Goal: Transaction & Acquisition: Purchase product/service

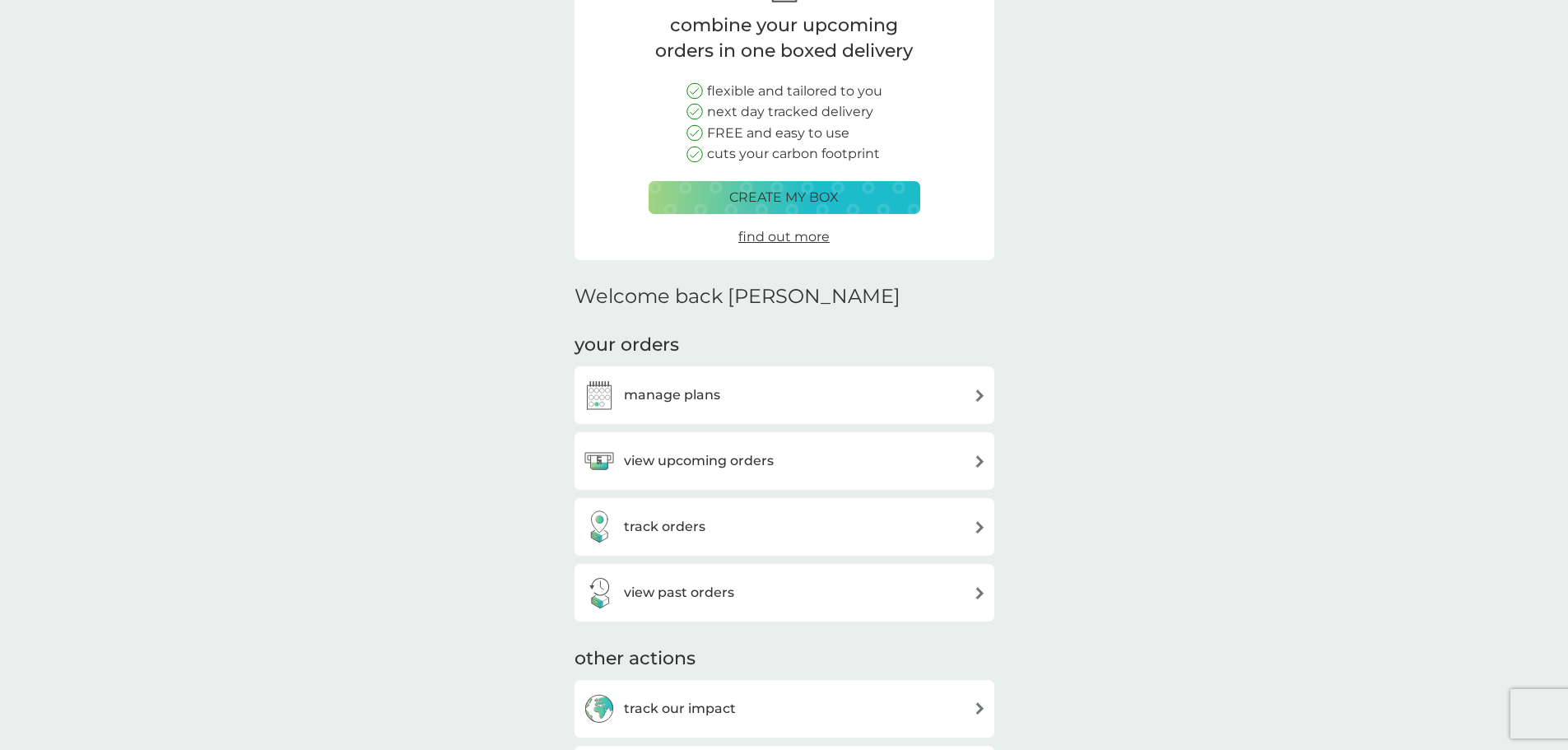
scroll to position [329, 0]
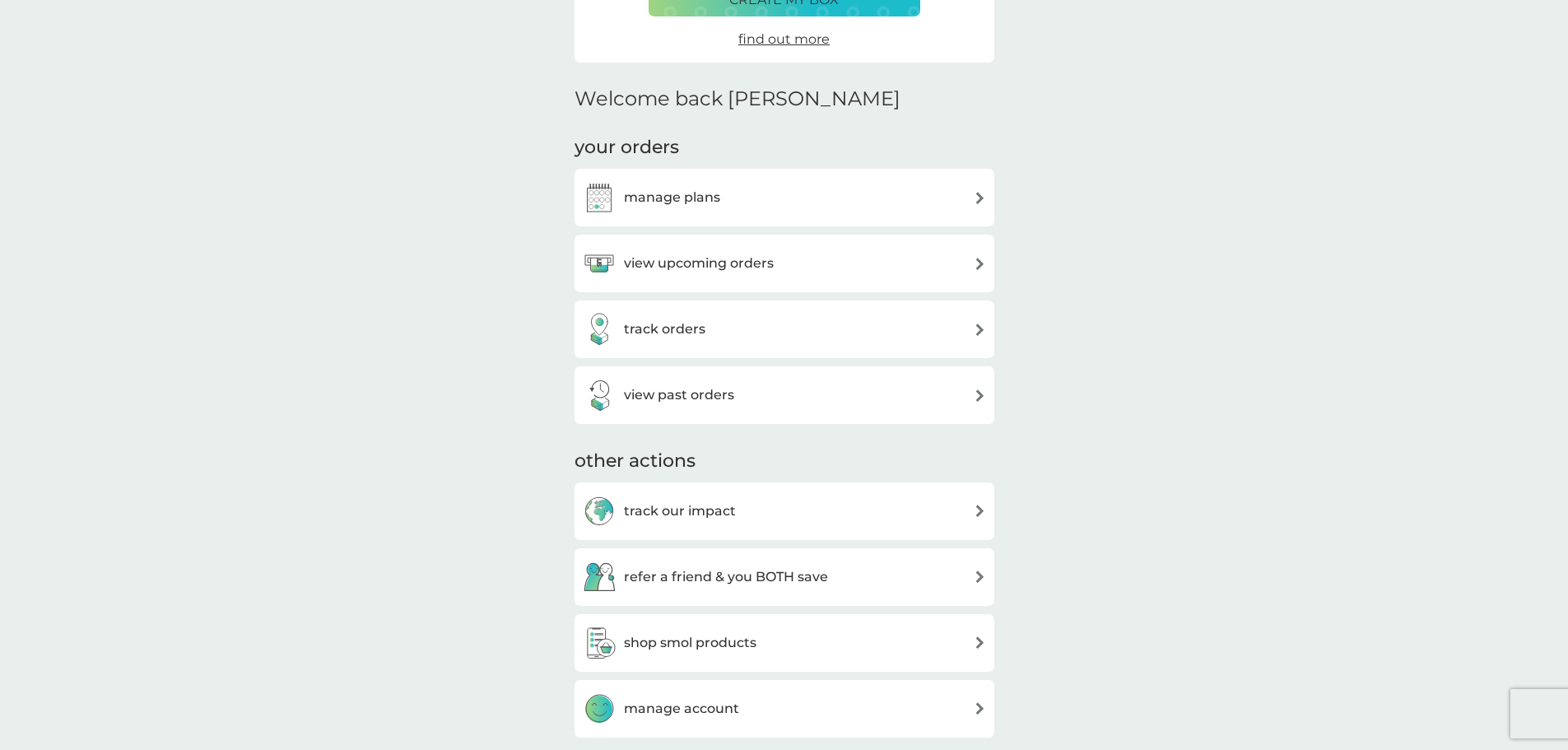
click at [873, 269] on div "view upcoming orders" at bounding box center [784, 263] width 403 height 33
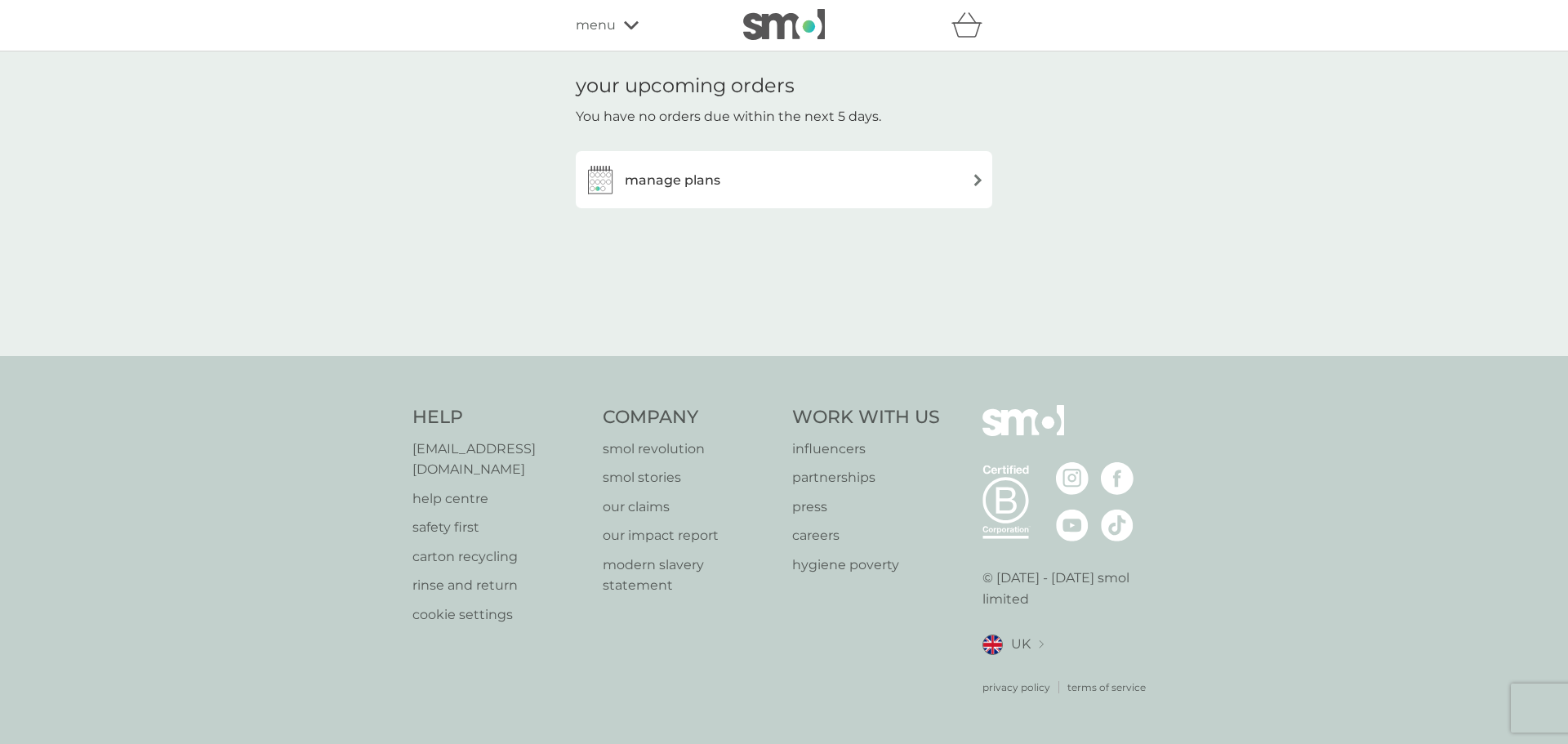
click at [928, 194] on div "manage plans" at bounding box center [784, 179] width 400 height 33
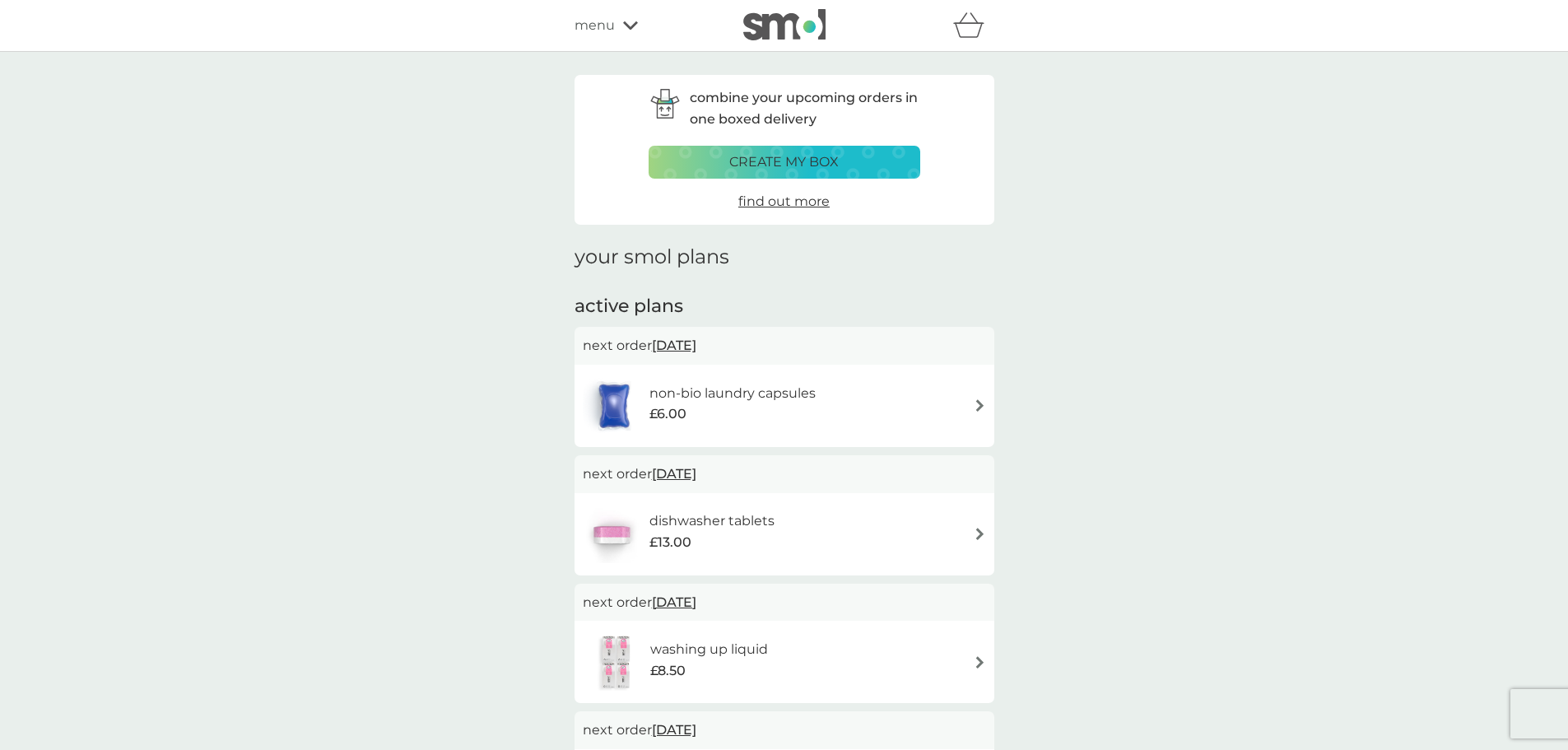
click at [626, 26] on icon at bounding box center [630, 25] width 15 height 8
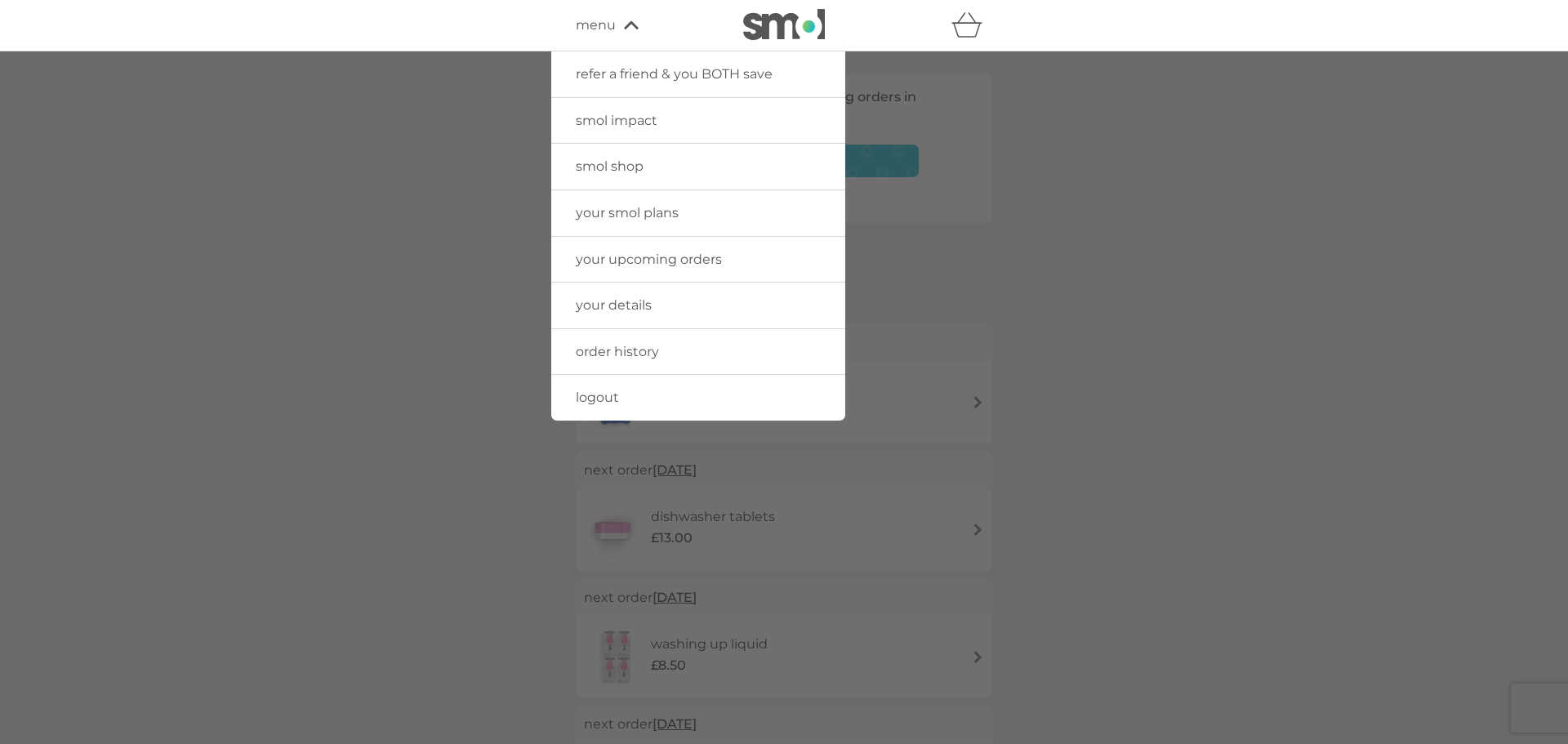
click at [616, 163] on span "smol shop" at bounding box center [609, 167] width 68 height 16
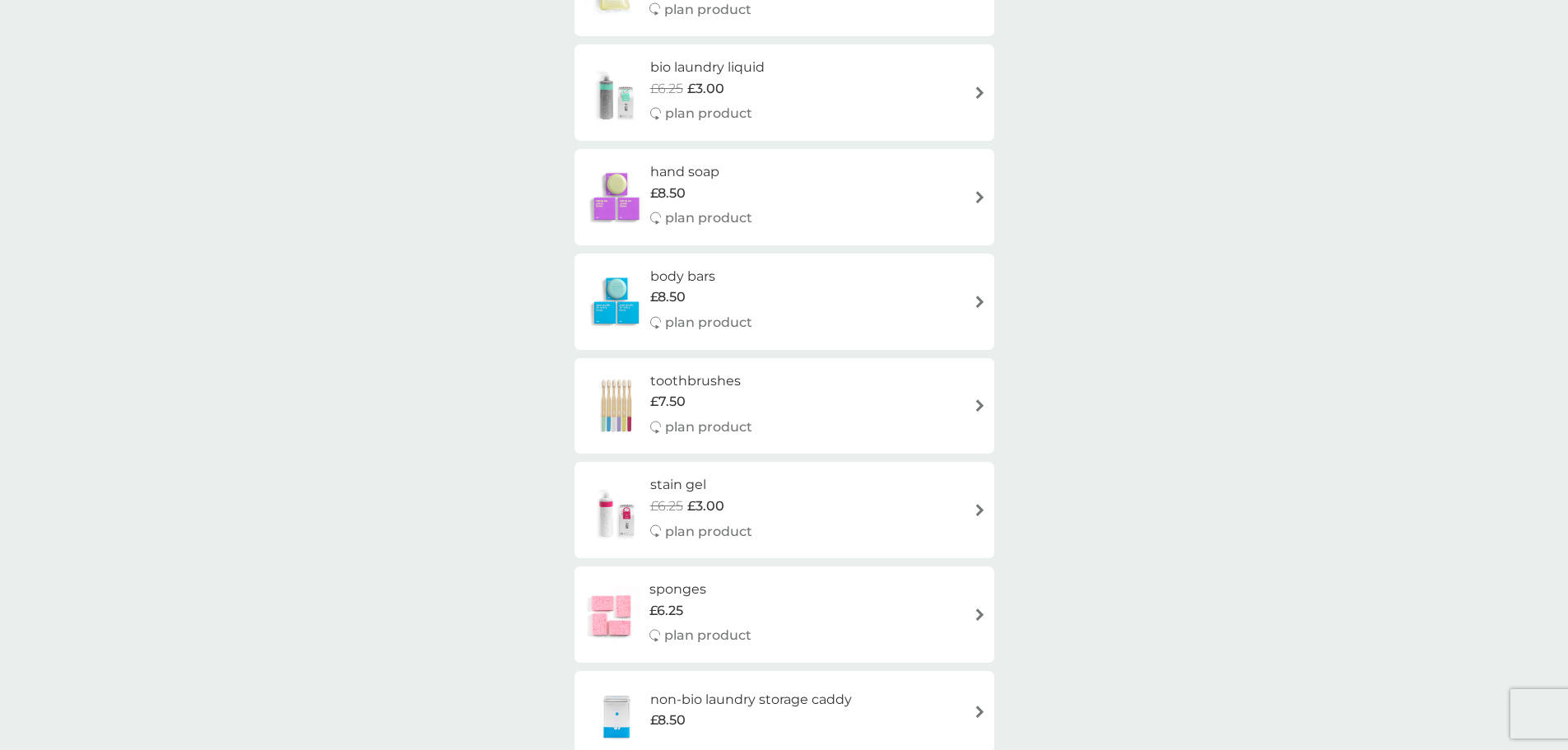
scroll to position [1153, 0]
click at [794, 392] on div "toothbrushes £7.50 plan product" at bounding box center [784, 405] width 403 height 71
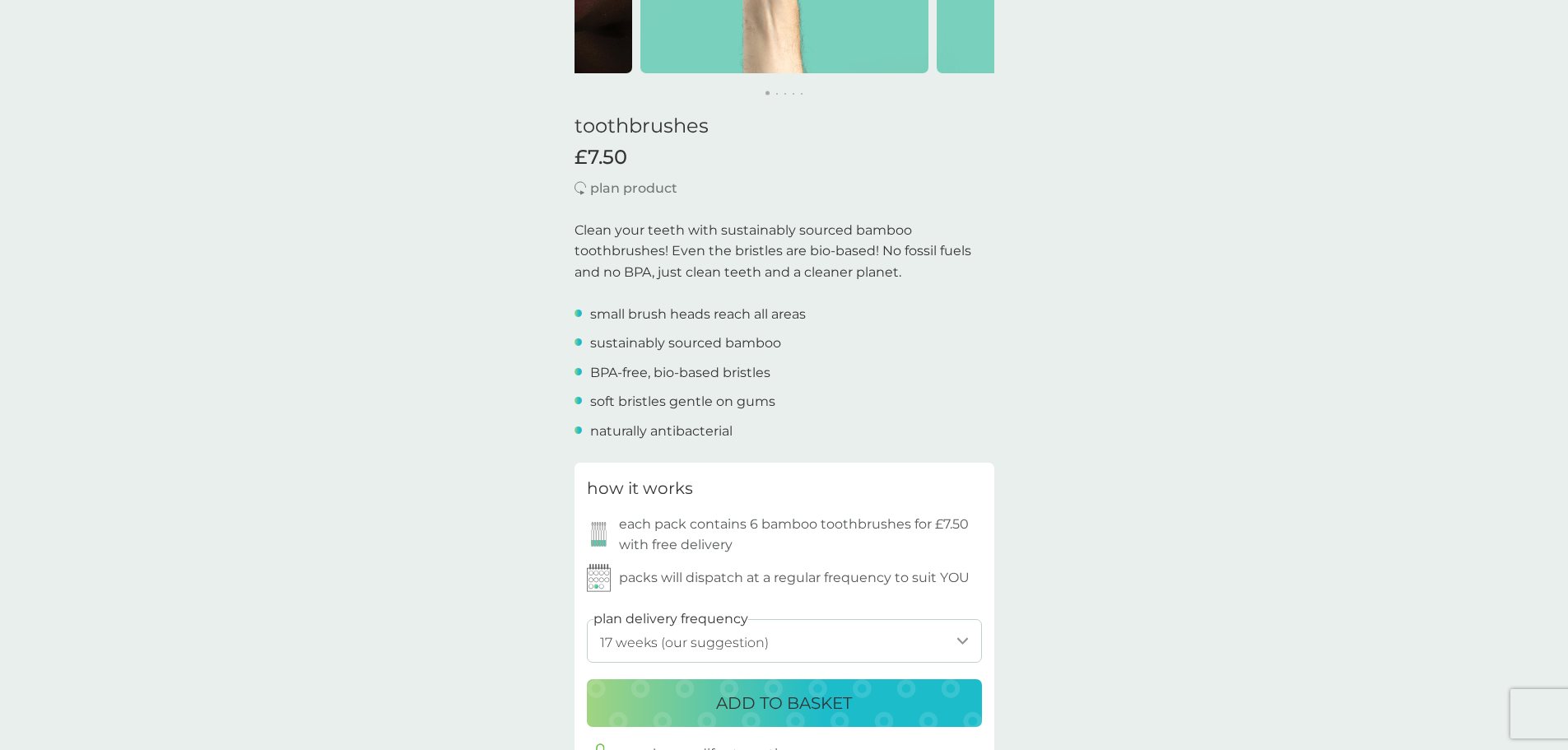
scroll to position [494, 0]
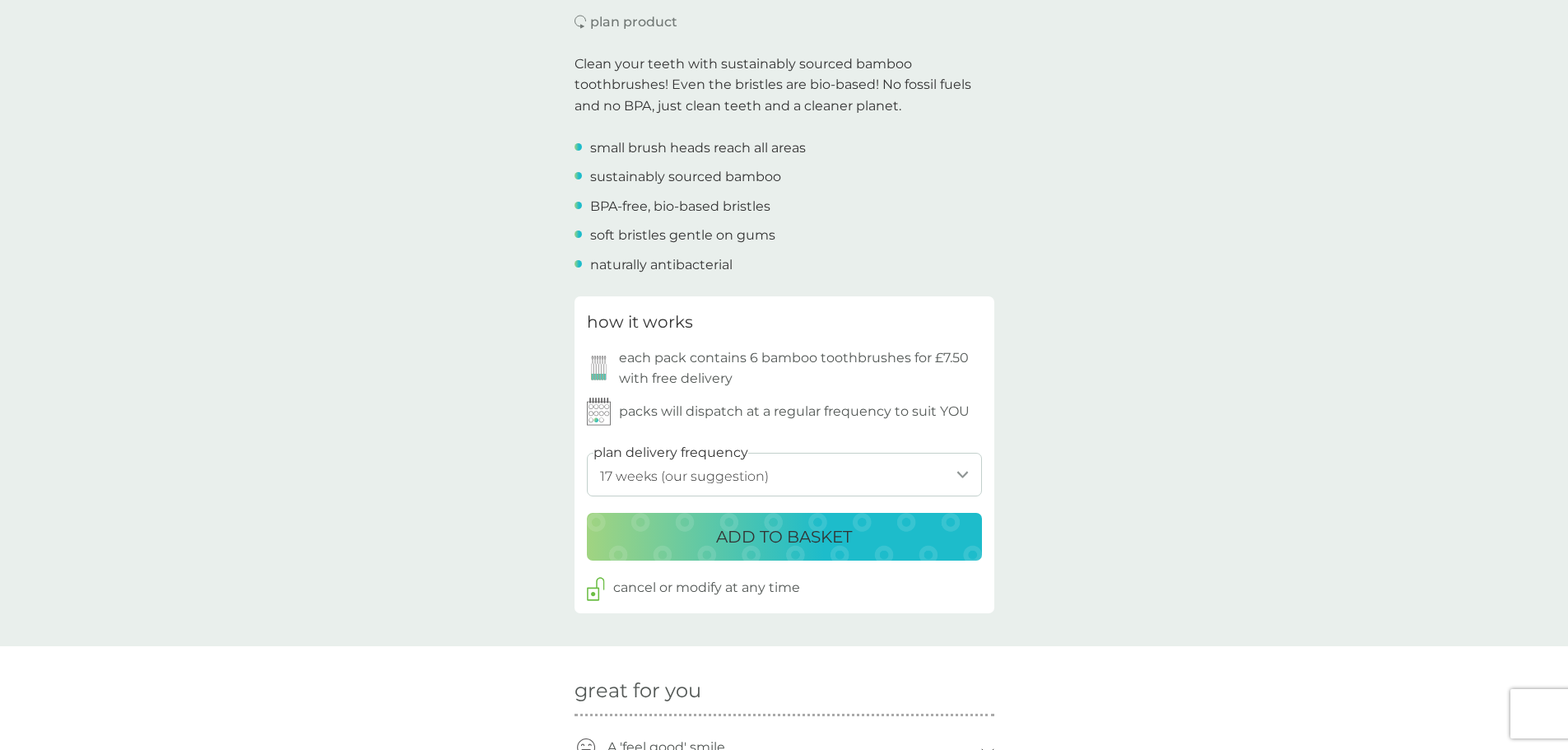
click at [813, 471] on select "1 week 2 weeks 3 weeks 4 weeks 5 weeks 6 weeks 7 weeks 8 weeks 9 weeks 10 weeks…" at bounding box center [784, 474] width 395 height 44
select select "140"
click at [586, 453] on select "1 week 2 weeks 3 weeks 4 weeks 5 weeks 6 weeks 7 weeks 8 weeks 9 weeks 10 weeks…" at bounding box center [784, 474] width 395 height 44
click at [781, 538] on p "ADD TO BASKET" at bounding box center [784, 537] width 136 height 27
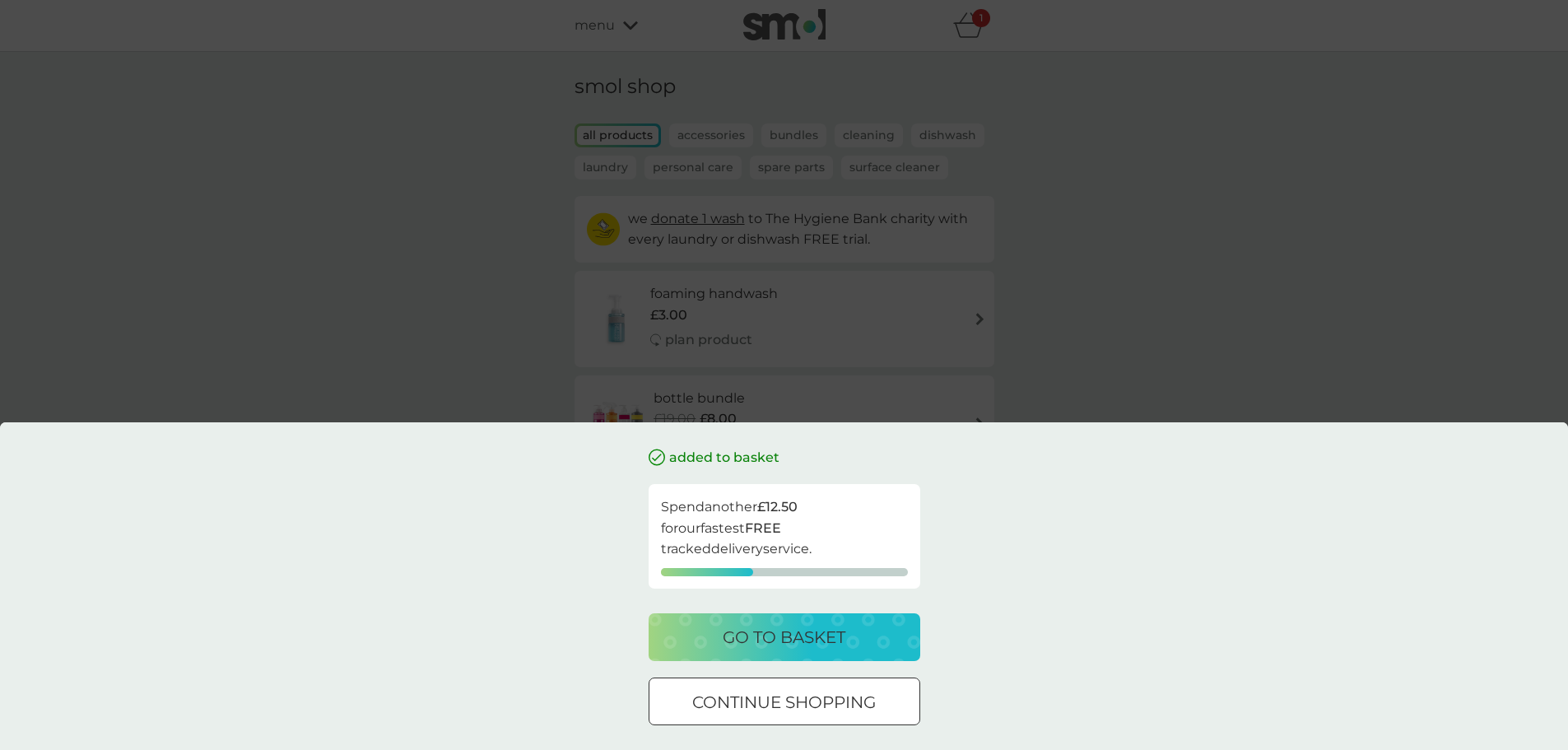
click at [832, 649] on p "go to basket" at bounding box center [784, 638] width 122 height 27
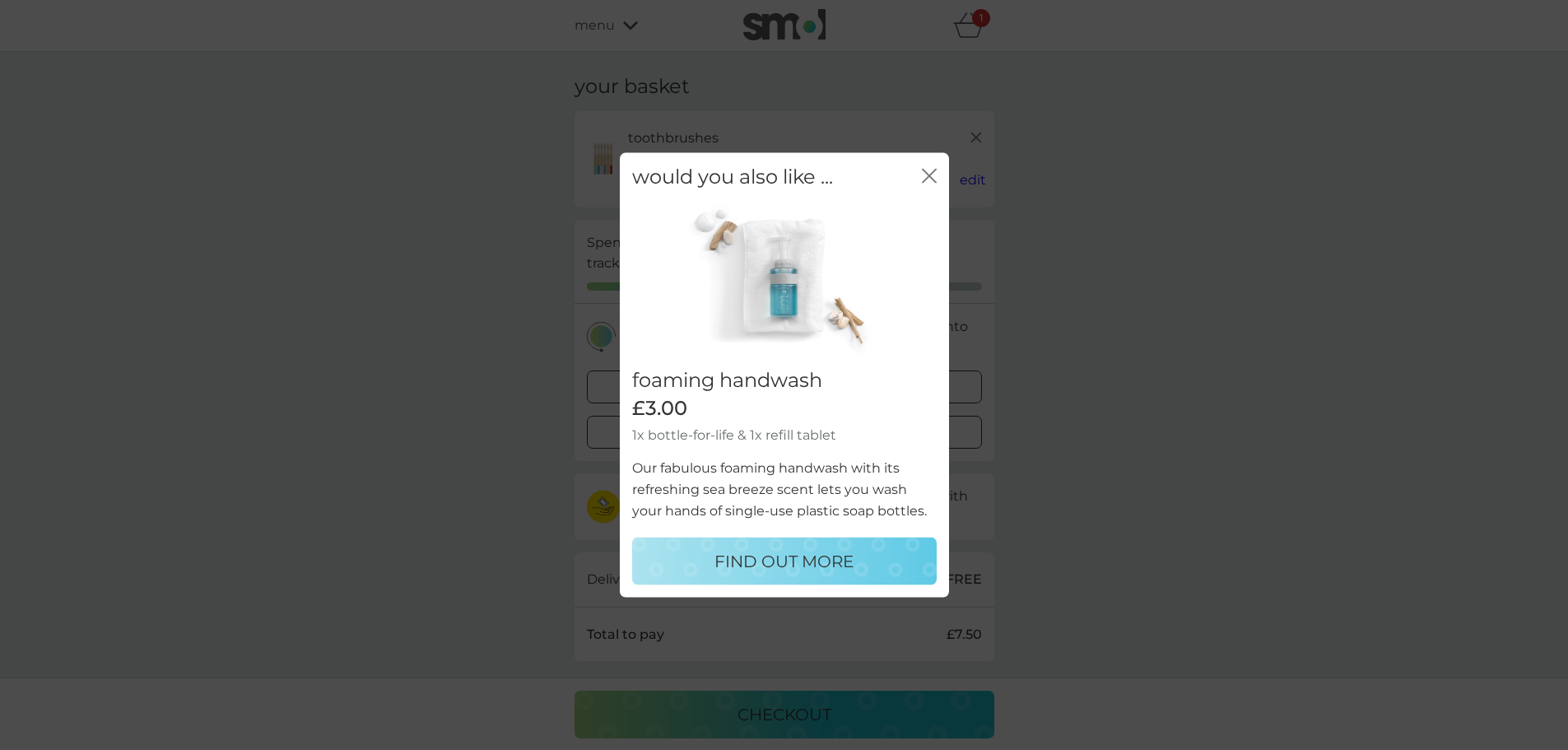
click at [930, 171] on icon "close" at bounding box center [929, 175] width 15 height 15
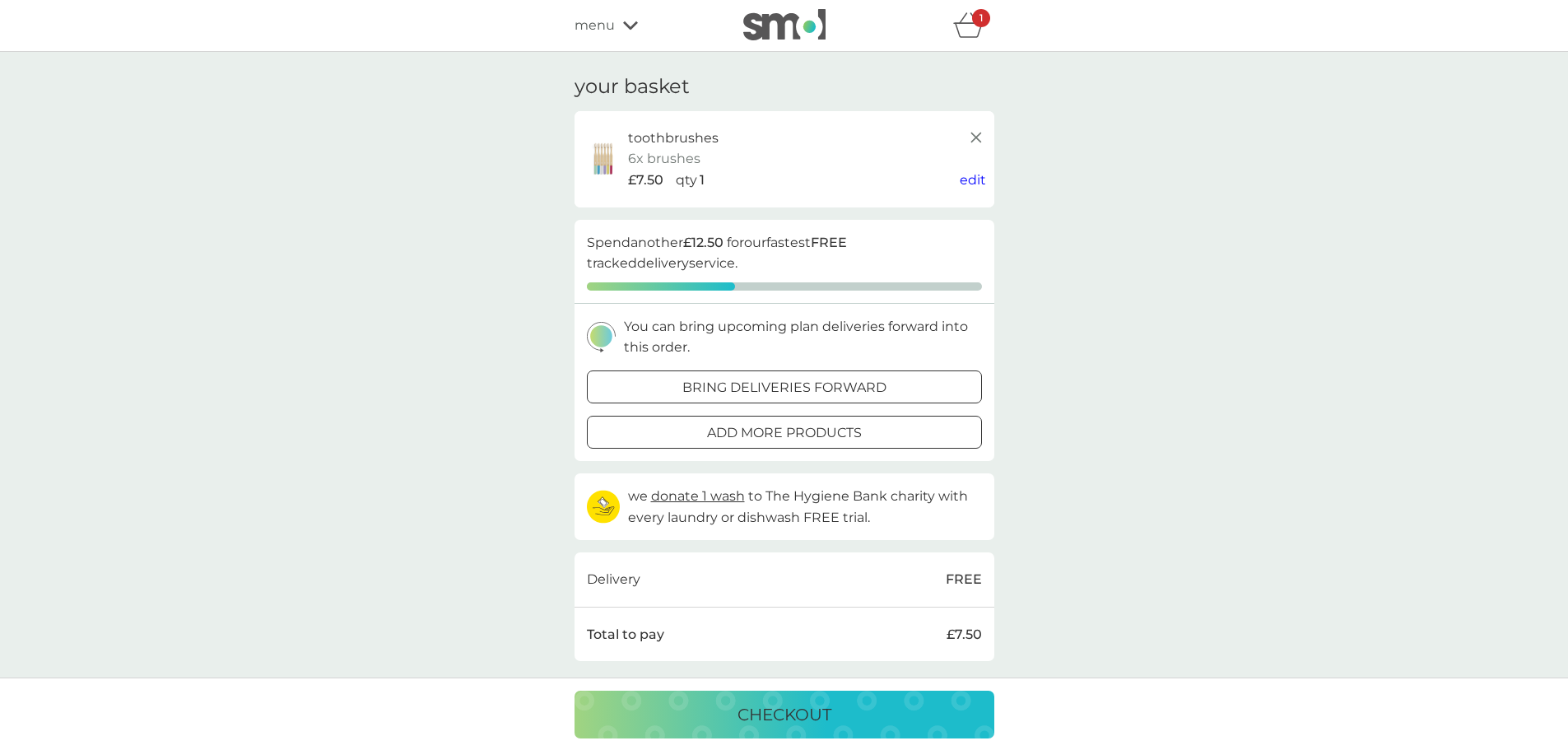
click at [972, 33] on icon "basket" at bounding box center [968, 25] width 31 height 26
click at [821, 714] on p "checkout" at bounding box center [784, 715] width 94 height 27
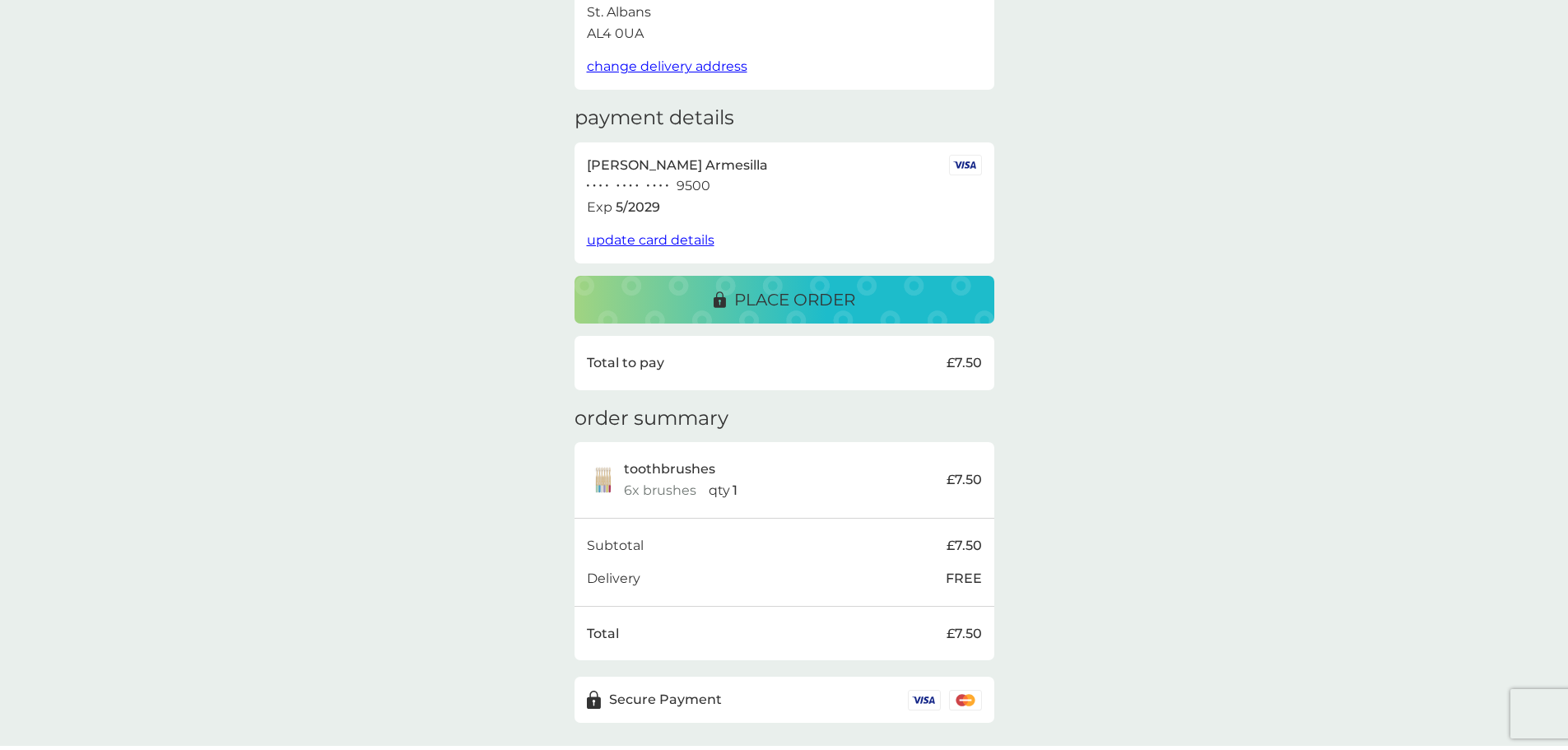
scroll to position [164, 0]
click at [823, 298] on p "place order" at bounding box center [795, 299] width 121 height 27
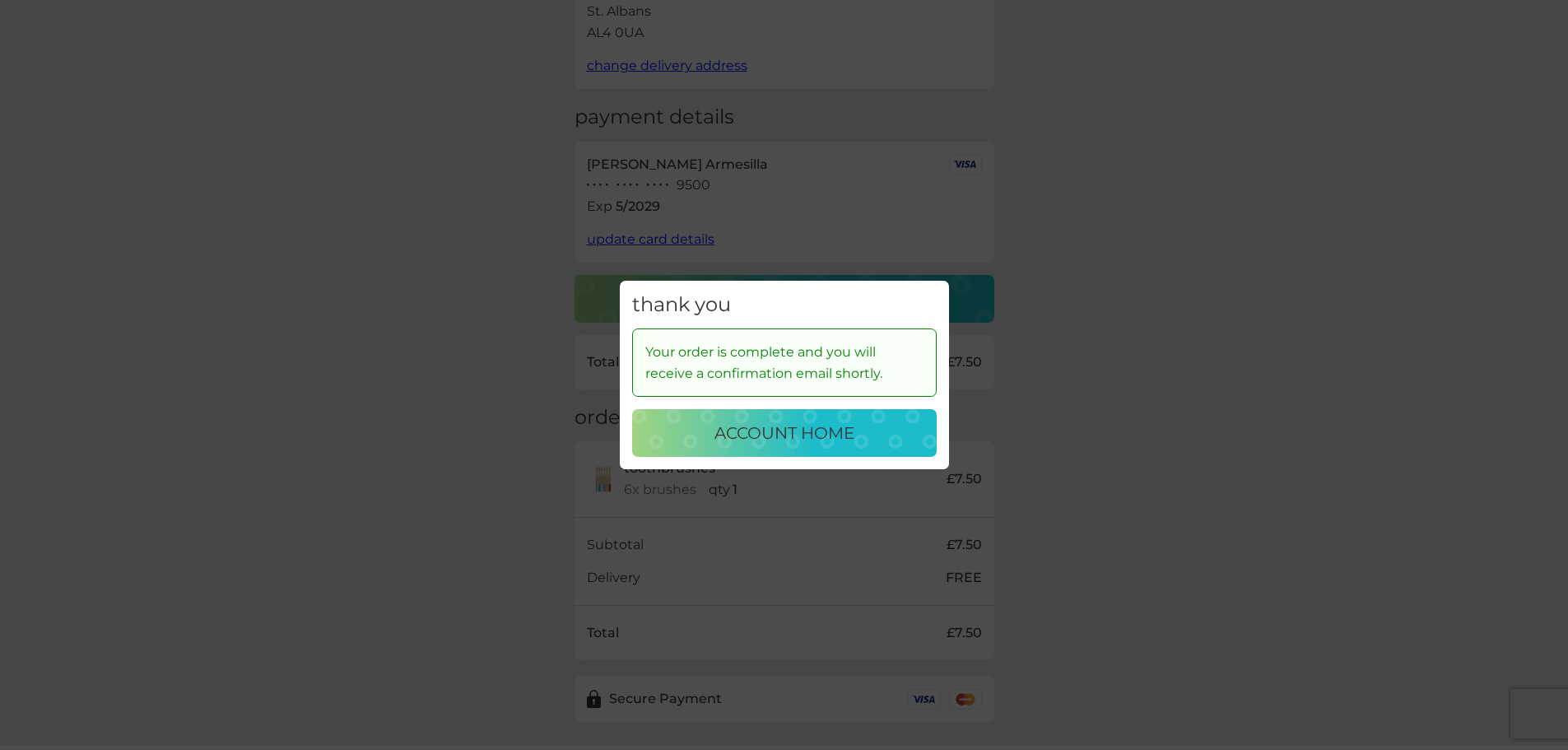
click at [840, 438] on p "account home" at bounding box center [784, 433] width 140 height 27
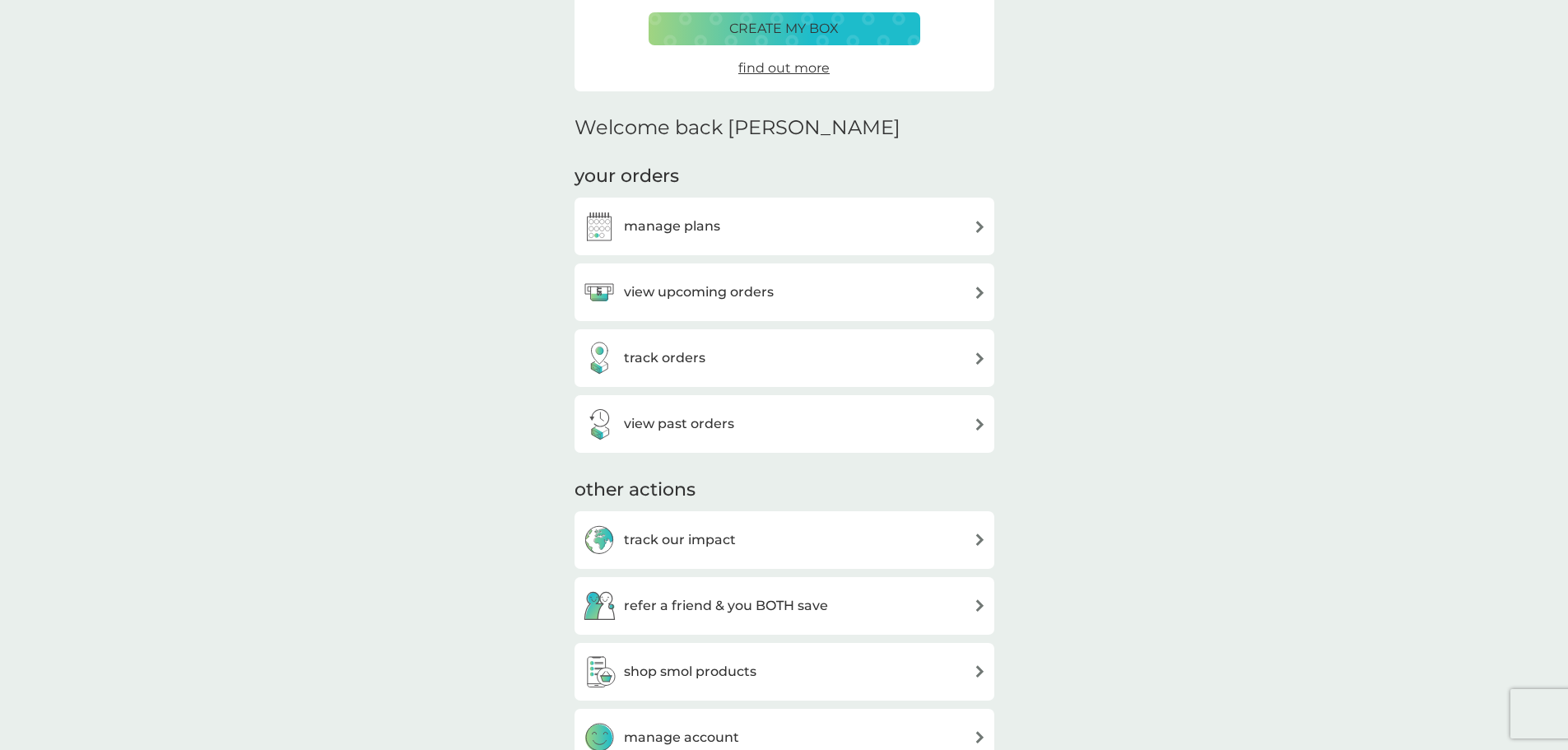
scroll to position [329, 0]
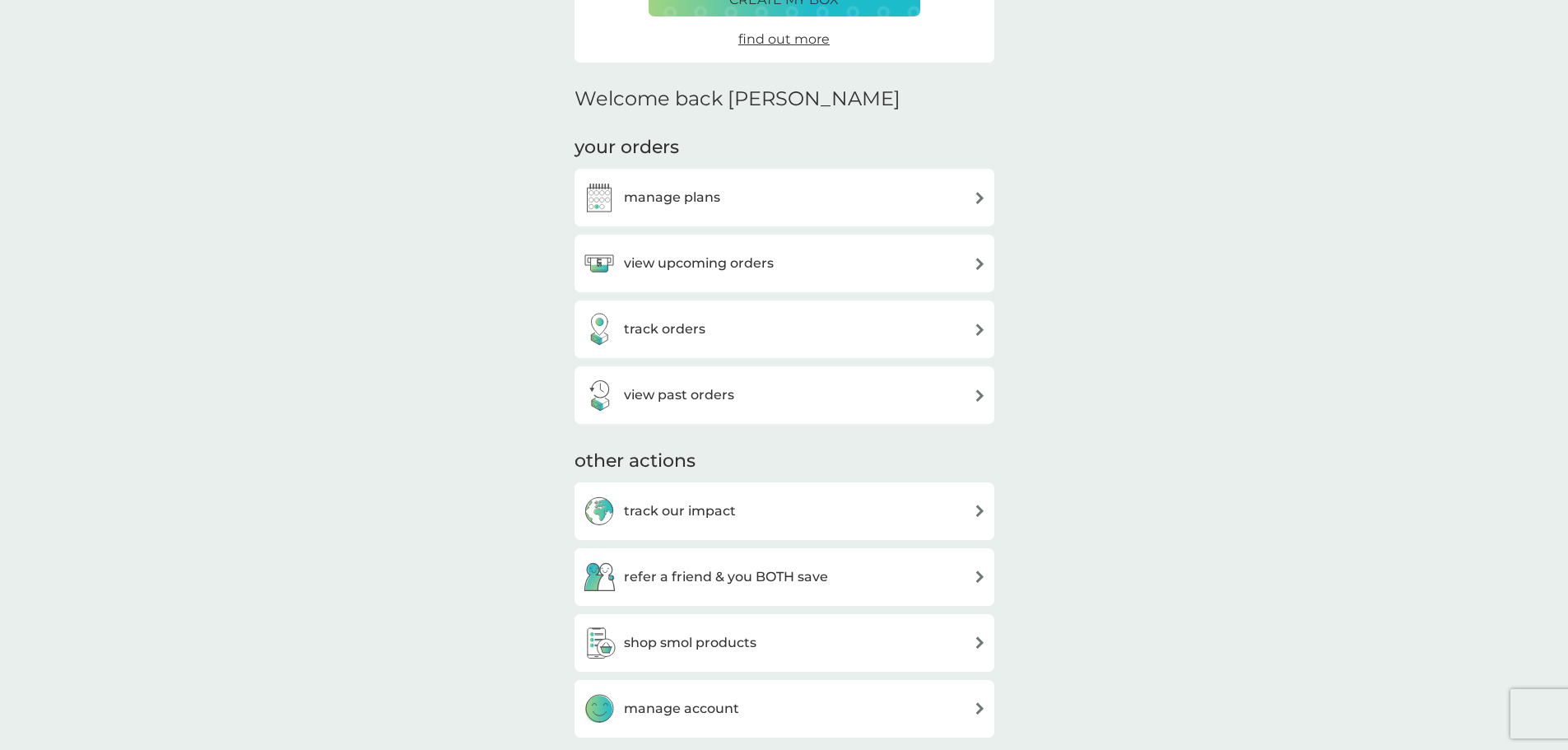
click at [939, 353] on div "track orders" at bounding box center [784, 329] width 419 height 58
click at [935, 324] on div "track orders" at bounding box center [784, 329] width 403 height 33
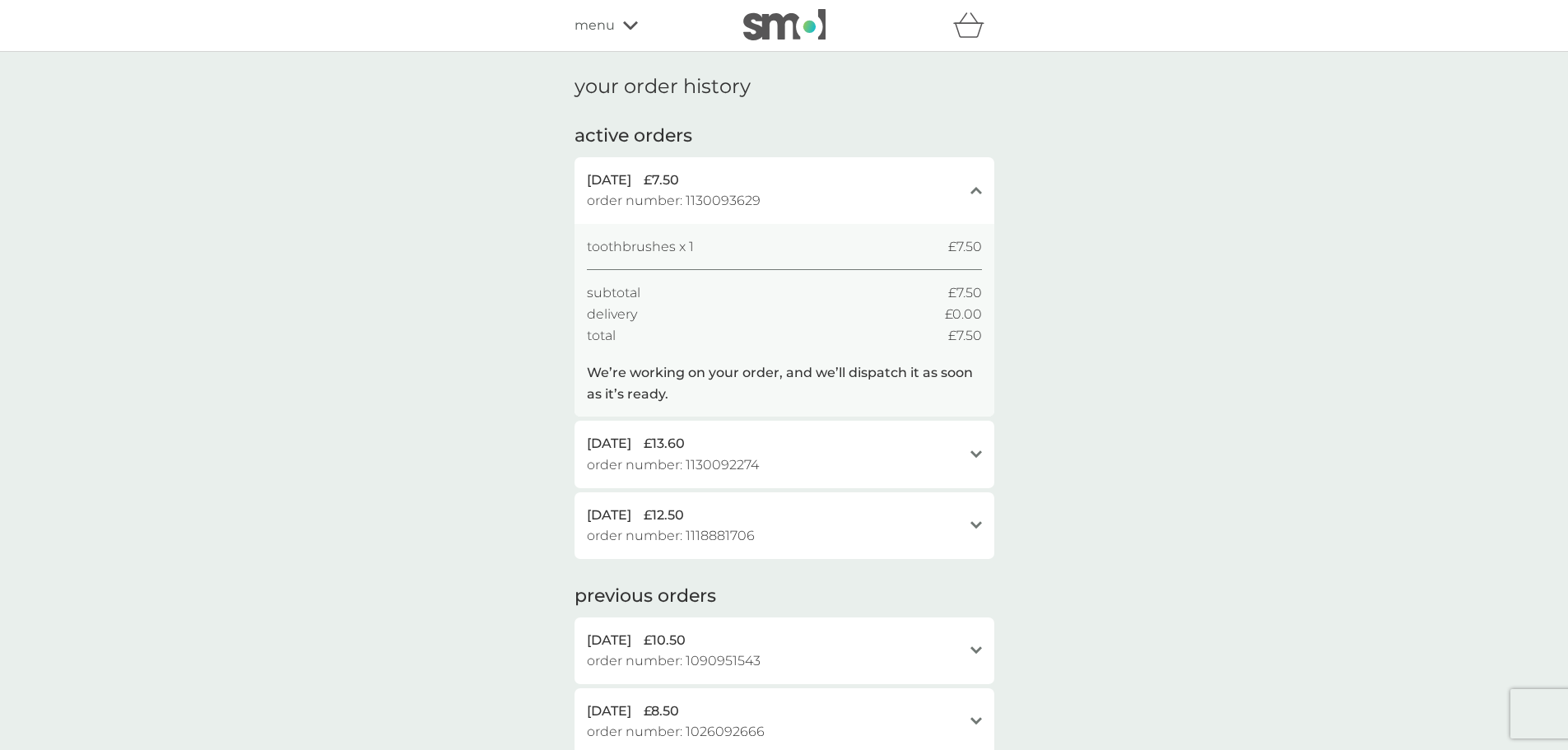
click at [626, 27] on icon at bounding box center [630, 25] width 15 height 10
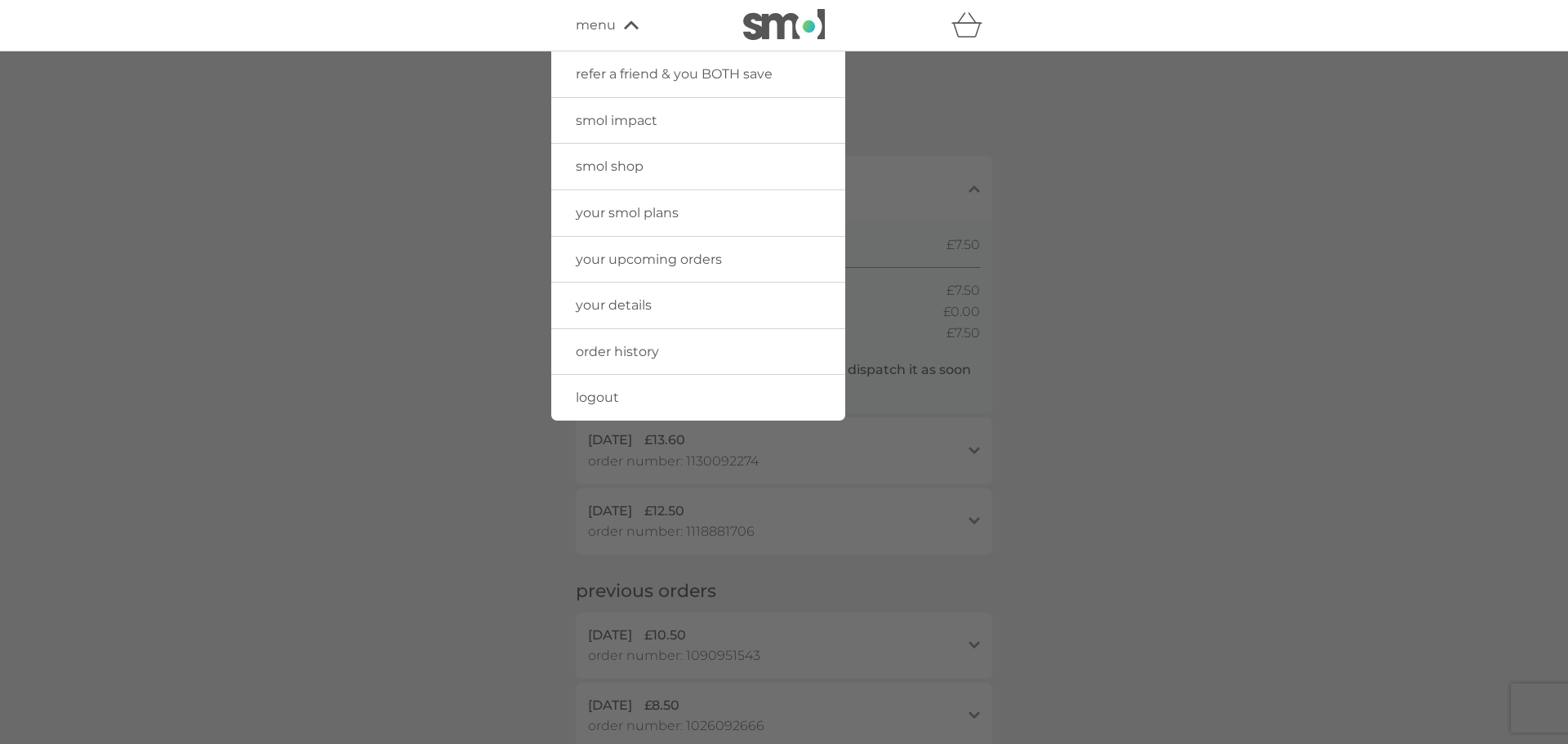
click at [658, 267] on link "your upcoming orders" at bounding box center [698, 260] width 294 height 46
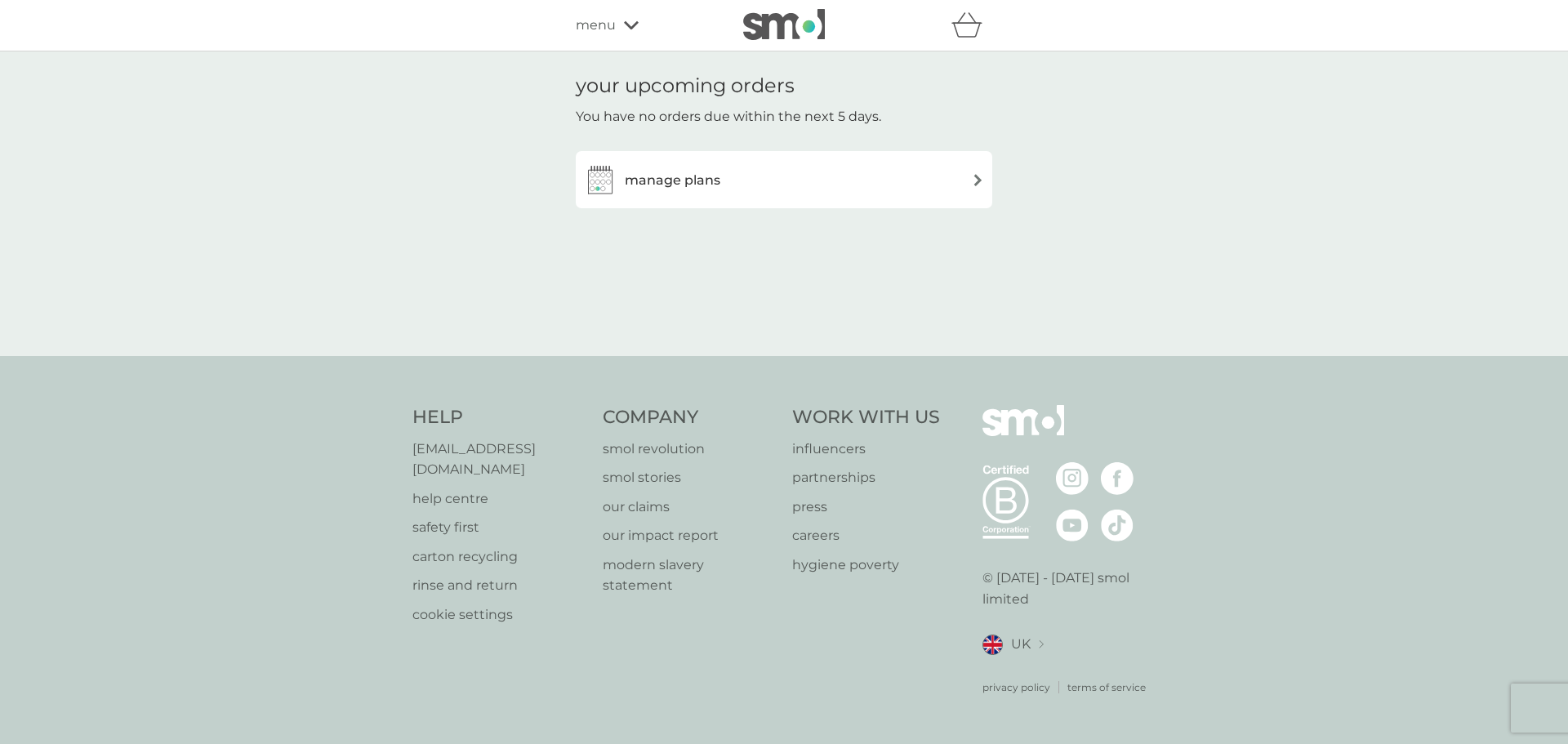
click at [821, 159] on div "manage plans" at bounding box center [784, 180] width 416 height 58
click at [832, 176] on div "manage plans" at bounding box center [784, 179] width 400 height 33
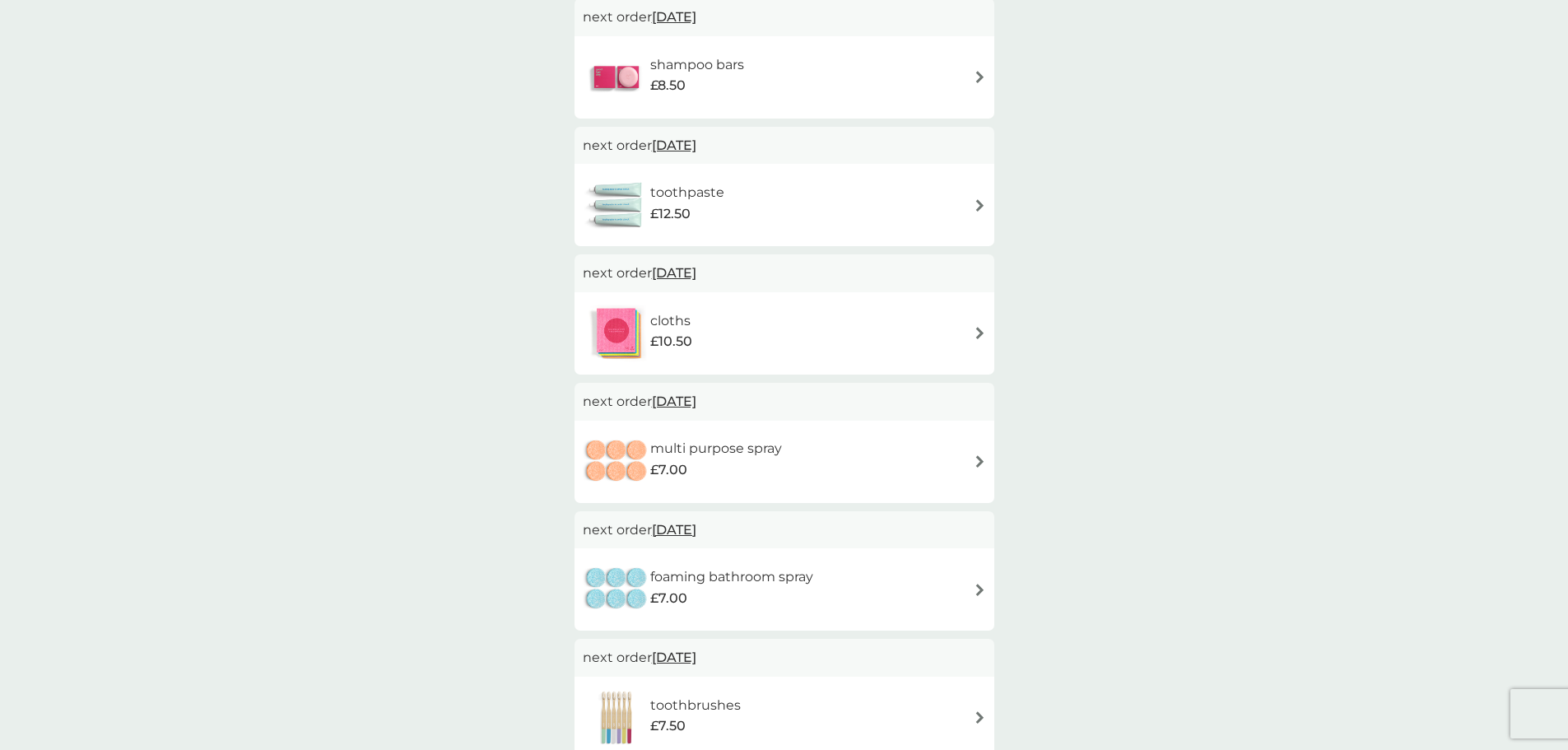
scroll to position [741, 0]
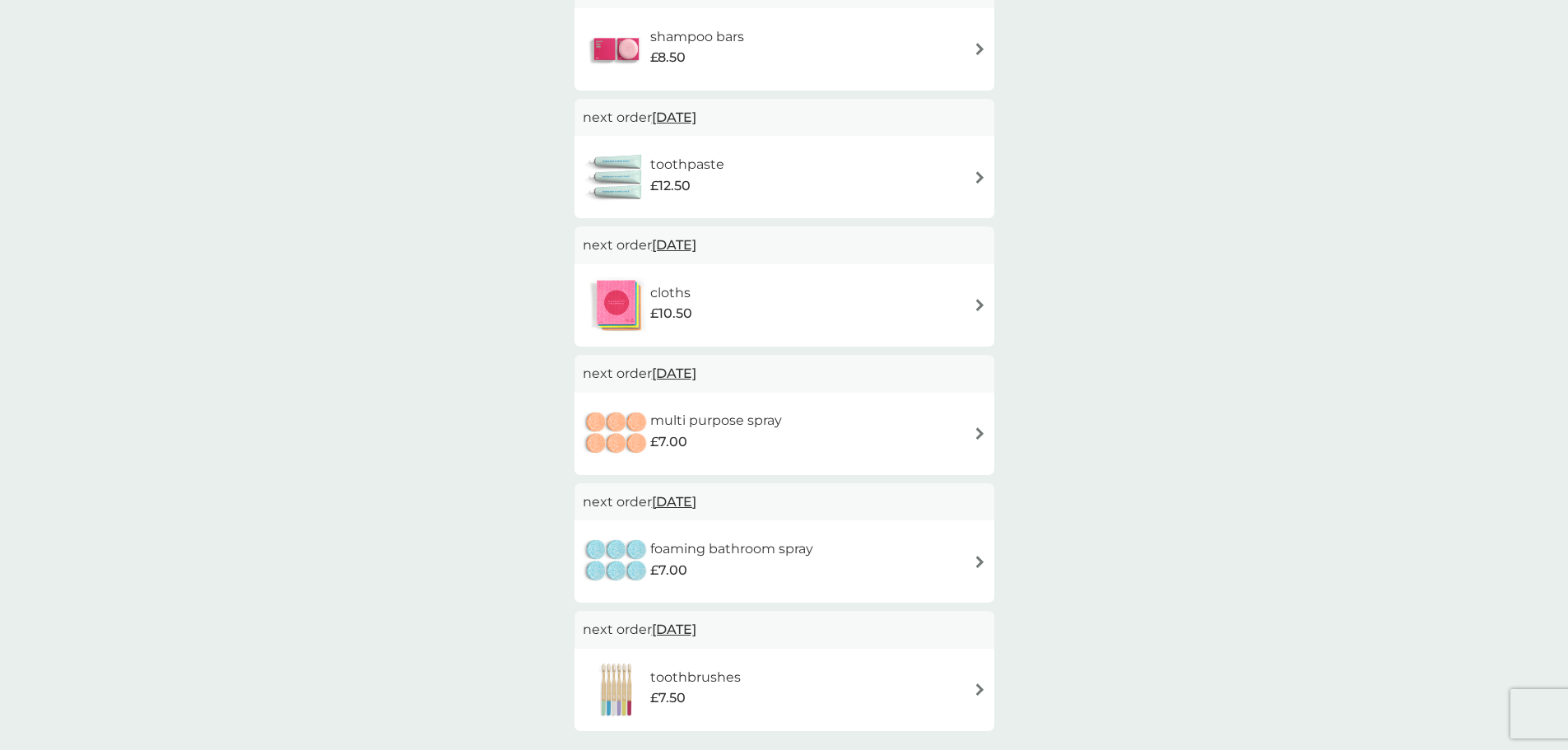
click at [928, 446] on div "multi purpose spray £7.00" at bounding box center [784, 434] width 403 height 58
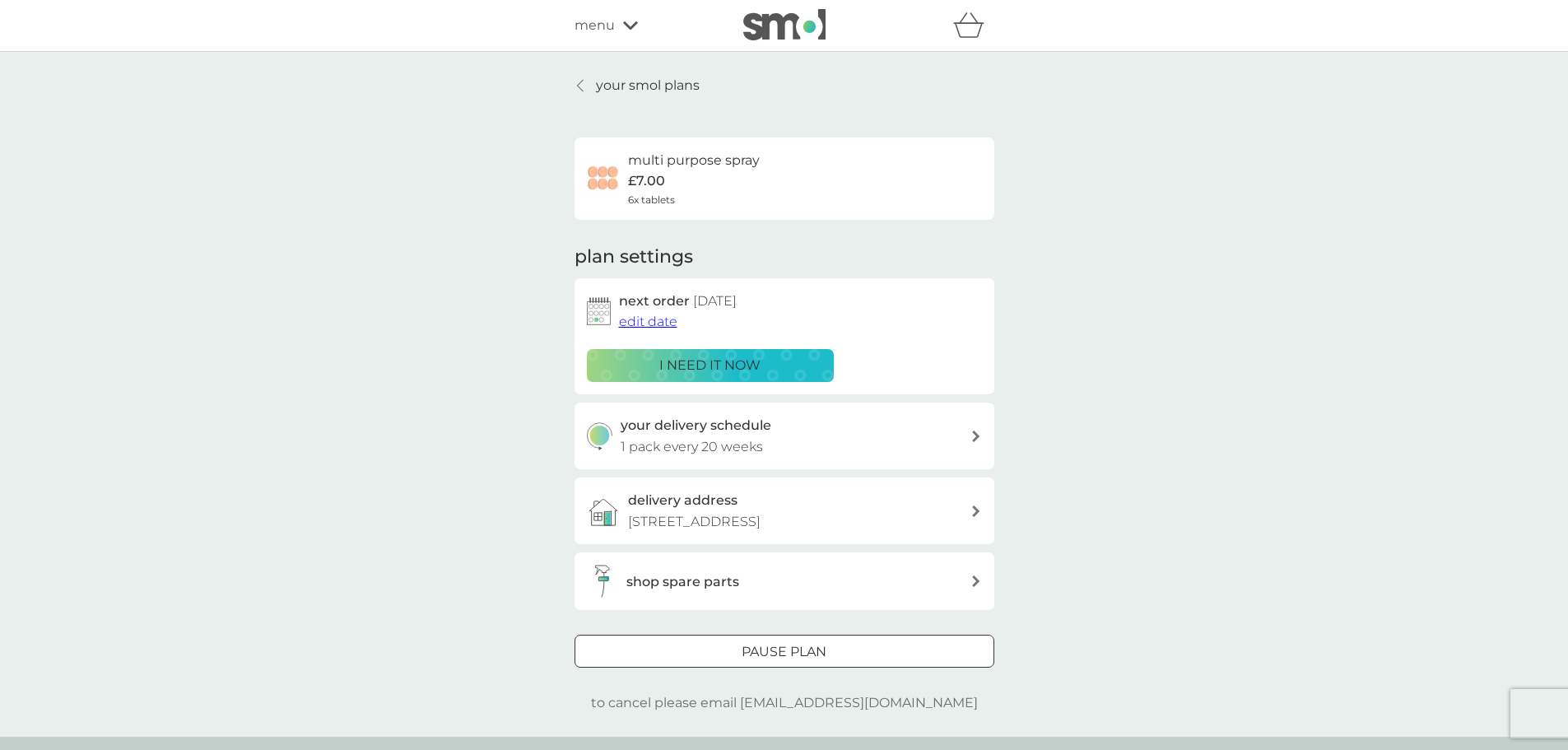
click at [761, 20] on img at bounding box center [784, 24] width 82 height 31
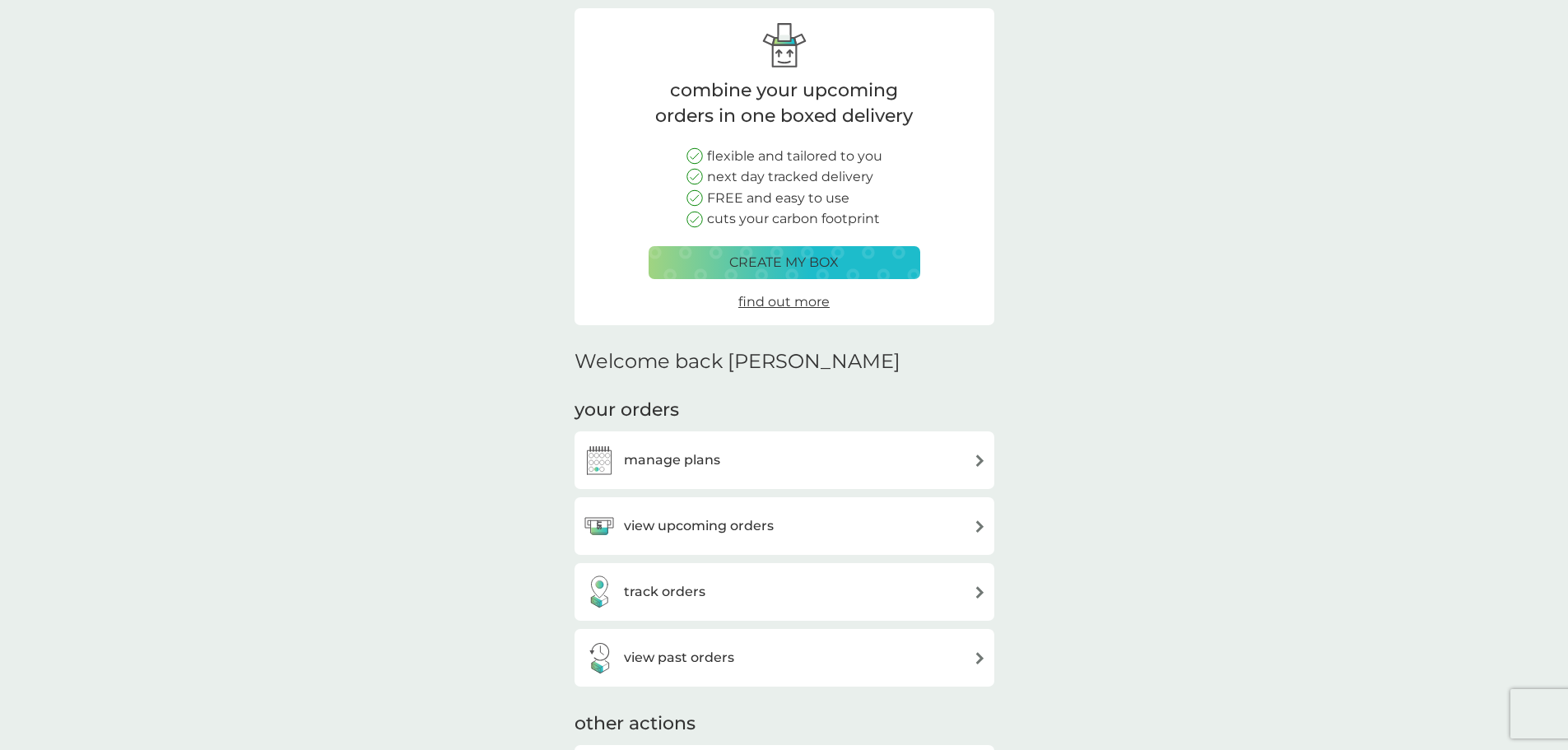
scroll to position [247, 0]
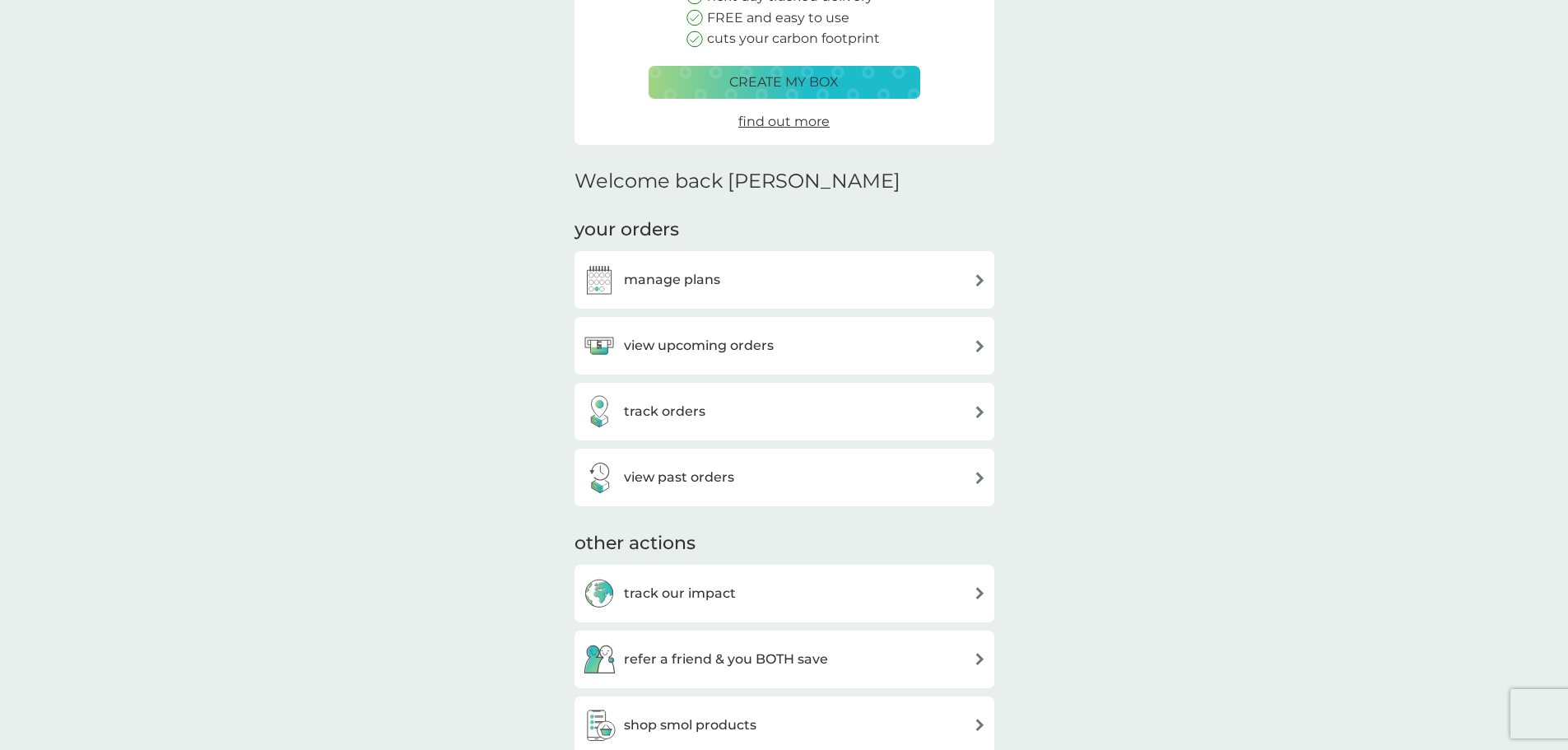
click at [868, 273] on div "manage plans" at bounding box center [784, 279] width 403 height 33
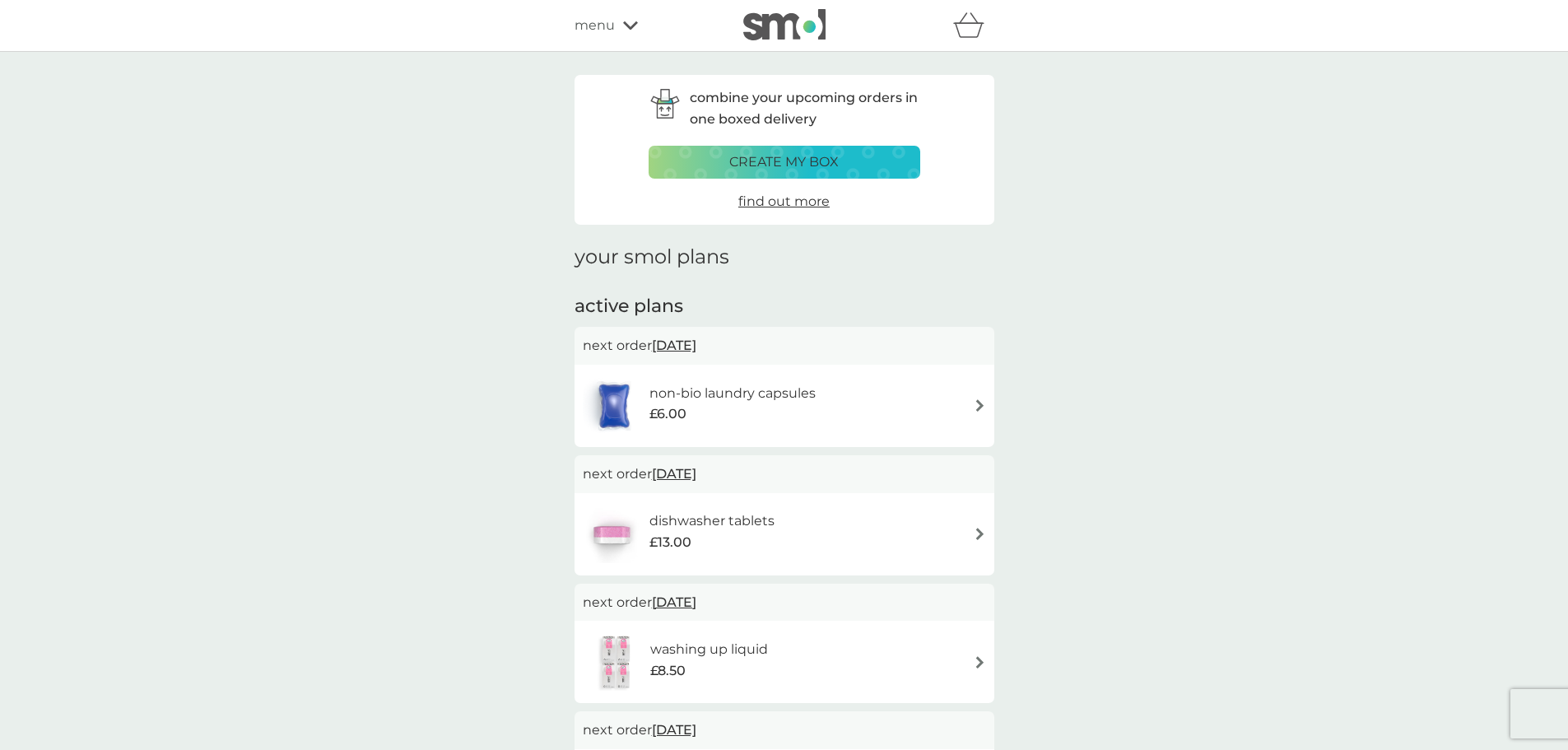
click at [850, 43] on div "refer a friend & you BOTH save smol impact smol shop your smol plans your upcom…" at bounding box center [784, 26] width 1568 height 52
click at [816, 29] on img at bounding box center [784, 24] width 82 height 31
